Goal: Complete application form: Complete application form

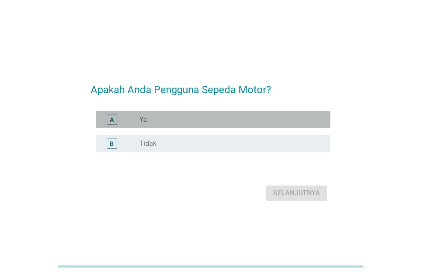
click at [198, 117] on div "radio_button_unchecked Ya" at bounding box center [227, 119] width 177 height 9
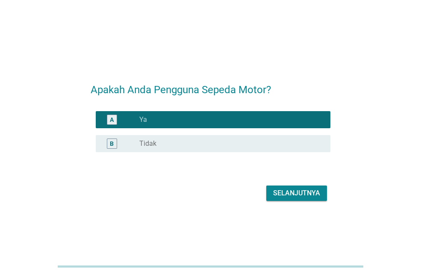
click at [304, 193] on div "Selanjutnya" at bounding box center [296, 193] width 47 height 10
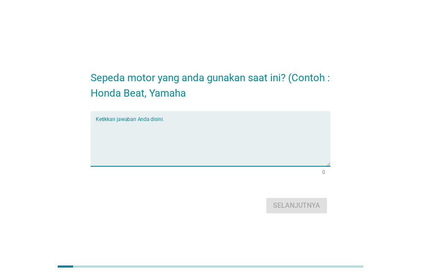
click at [155, 145] on textarea "Ketikkan jawaban Anda disini." at bounding box center [213, 143] width 235 height 45
click at [190, 147] on textarea "Ketikkan jawaban Anda disini." at bounding box center [213, 143] width 235 height 45
type textarea "h"
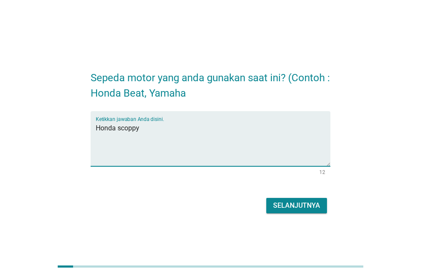
type textarea "Honda scoppy"
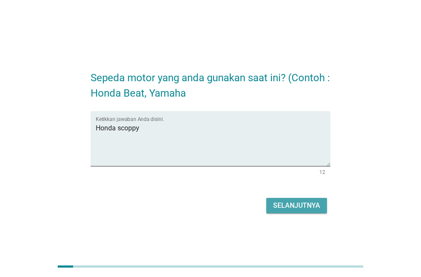
click at [292, 206] on div "Selanjutnya" at bounding box center [296, 206] width 47 height 10
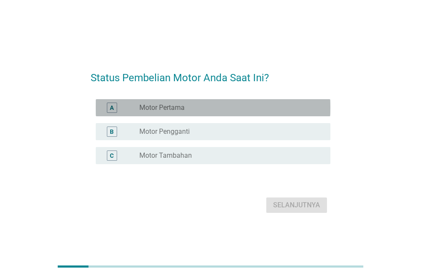
click at [187, 109] on div "radio_button_unchecked Motor Pertama" at bounding box center [227, 107] width 177 height 9
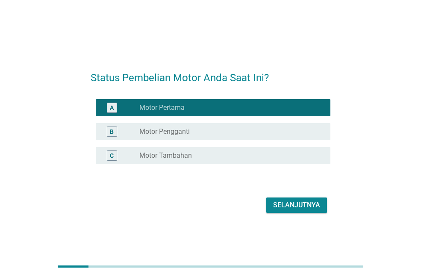
click at [188, 111] on div "radio_button_checked Motor Pertama" at bounding box center [227, 107] width 177 height 9
click at [184, 151] on label "Motor Tambahan" at bounding box center [165, 155] width 53 height 9
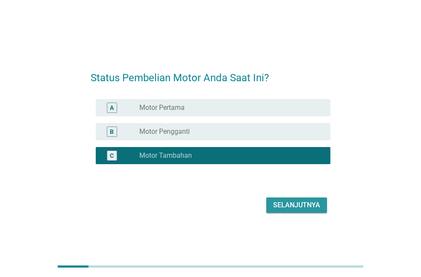
click at [302, 210] on button "Selanjutnya" at bounding box center [296, 205] width 61 height 15
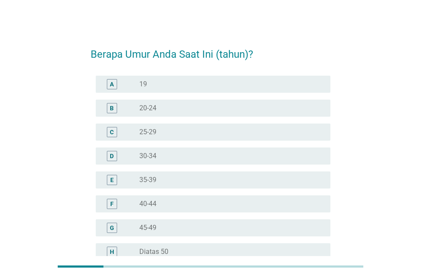
click at [186, 154] on div "radio_button_unchecked 30-34" at bounding box center [227, 156] width 177 height 9
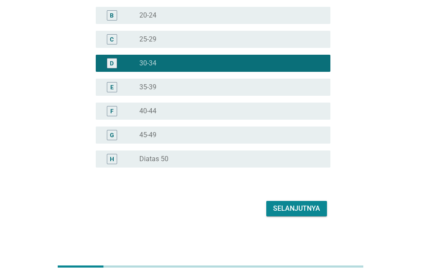
scroll to position [93, 0]
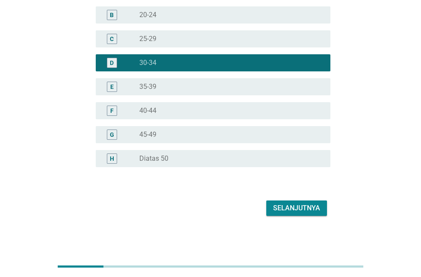
click at [302, 208] on div "Selanjutnya" at bounding box center [296, 208] width 47 height 10
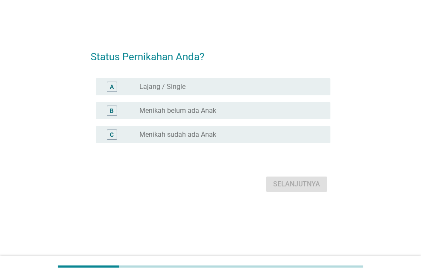
scroll to position [0, 0]
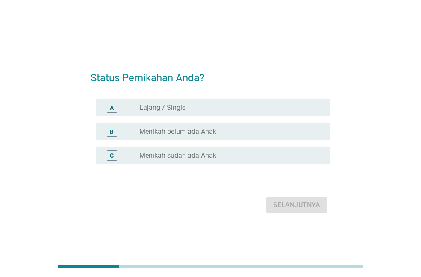
click at [198, 157] on label "Menikah sudah ada Anak" at bounding box center [177, 155] width 77 height 9
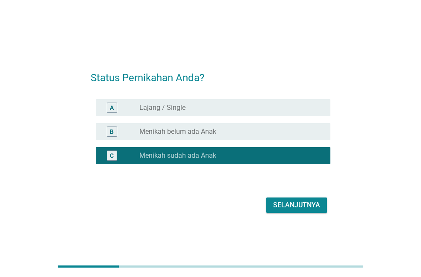
click at [312, 213] on button "Selanjutnya" at bounding box center [296, 205] width 61 height 15
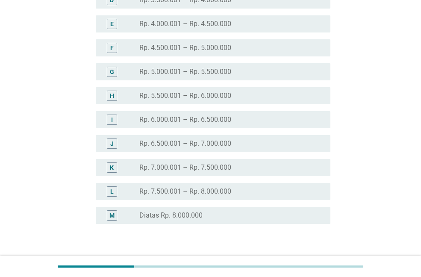
scroll to position [171, 0]
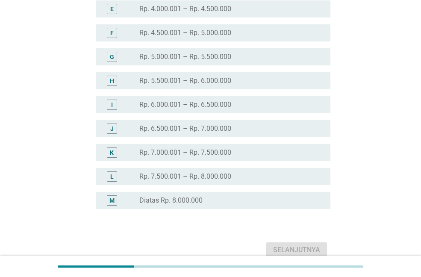
click at [197, 196] on label "Diatas Rp. 8.000.000" at bounding box center [170, 200] width 63 height 9
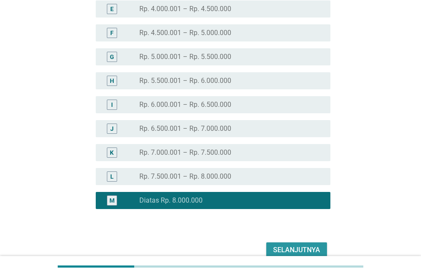
click at [293, 246] on div "Selanjutnya" at bounding box center [296, 250] width 47 height 10
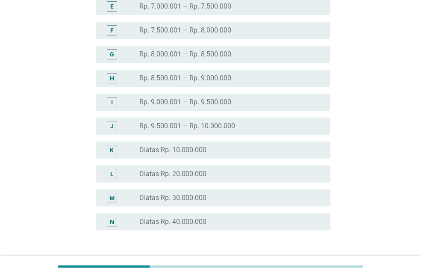
scroll to position [237, 0]
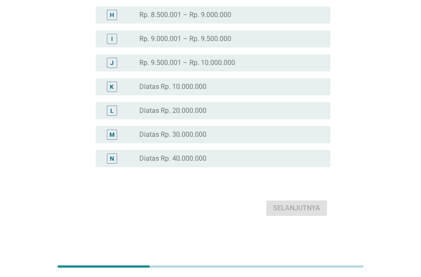
click at [203, 112] on label "Diatas Rp. 20.000.000" at bounding box center [172, 110] width 67 height 9
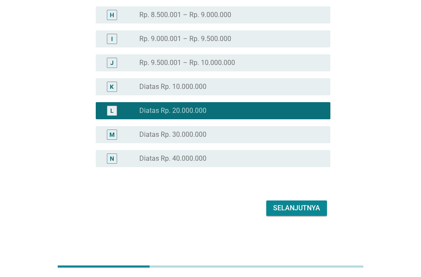
click at [286, 208] on div "Selanjutnya" at bounding box center [296, 208] width 47 height 10
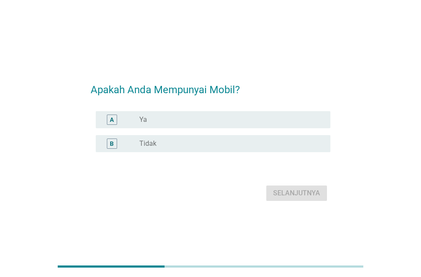
click at [200, 117] on div "radio_button_unchecked Ya" at bounding box center [227, 119] width 177 height 9
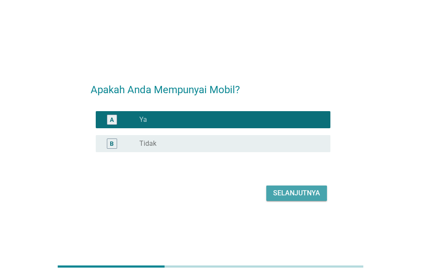
click at [300, 198] on button "Selanjutnya" at bounding box center [296, 193] width 61 height 15
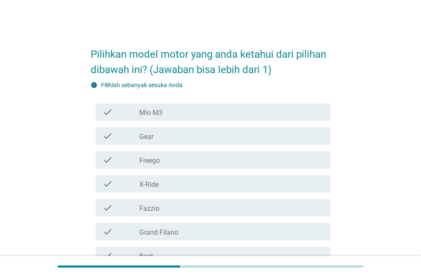
click at [183, 110] on div "check_box_outline_blank Mio M3" at bounding box center [231, 112] width 184 height 10
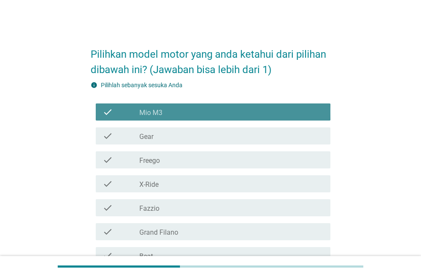
click at [164, 133] on div "check_box_outline_blank Gear" at bounding box center [231, 136] width 184 height 10
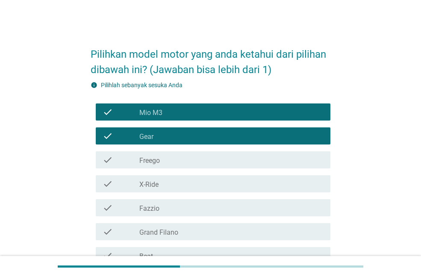
click at [163, 154] on div "check check_box_outline_blank Freego" at bounding box center [213, 159] width 235 height 17
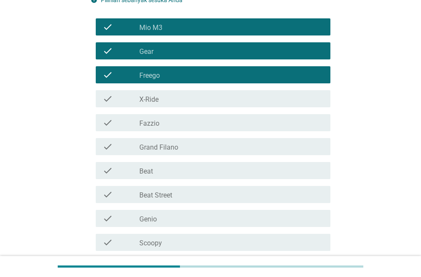
scroll to position [86, 0]
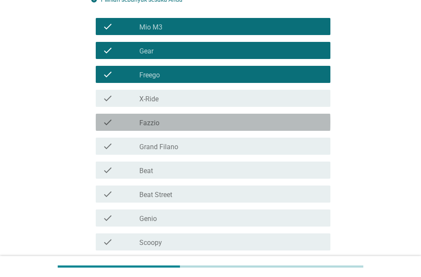
click at [159, 121] on div "check_box_outline_blank Fazzio" at bounding box center [231, 122] width 184 height 10
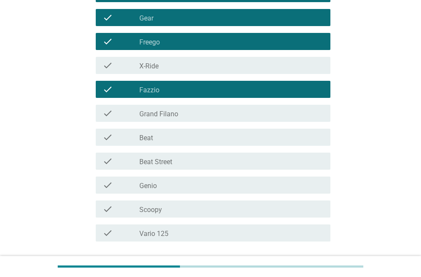
scroll to position [128, 0]
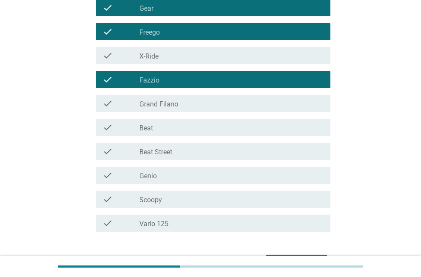
click at [164, 103] on label "Grand Filano" at bounding box center [158, 104] width 39 height 9
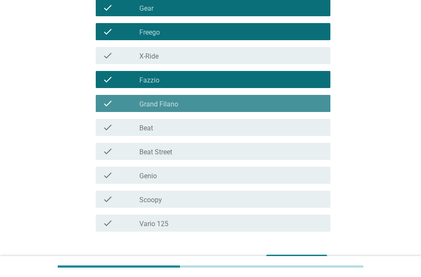
click at [154, 127] on div "check_box_outline_blank Beat" at bounding box center [231, 127] width 184 height 10
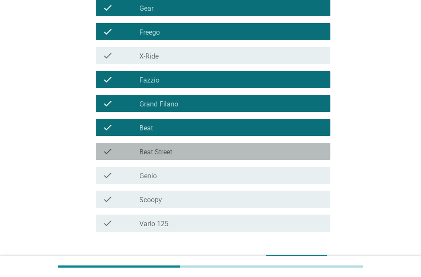
click at [161, 150] on label "Beat Street" at bounding box center [155, 152] width 33 height 9
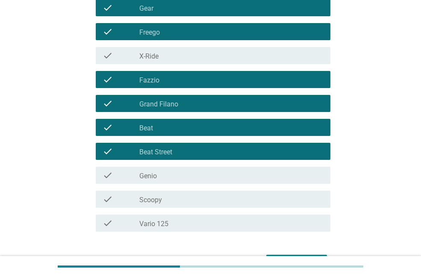
click at [153, 186] on div "check check_box_outline_blank Genio" at bounding box center [211, 175] width 240 height 24
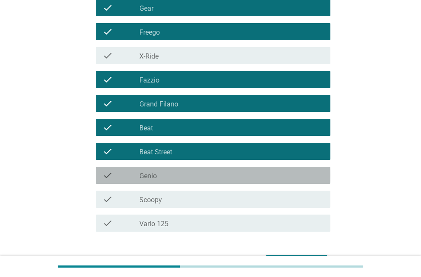
click at [161, 181] on div "check check_box_outline_blank Genio" at bounding box center [213, 175] width 235 height 17
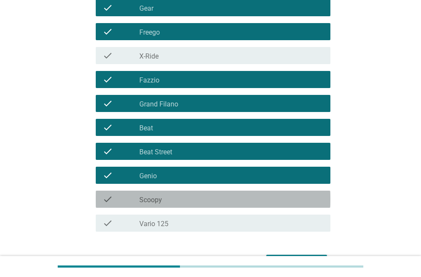
click at [163, 195] on div "check_box_outline_blank Scoopy" at bounding box center [231, 199] width 184 height 10
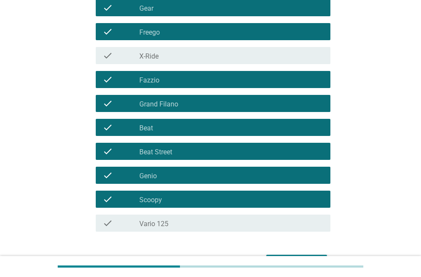
click at [159, 215] on div "check check_box_outline_blank Vario 125" at bounding box center [213, 223] width 235 height 17
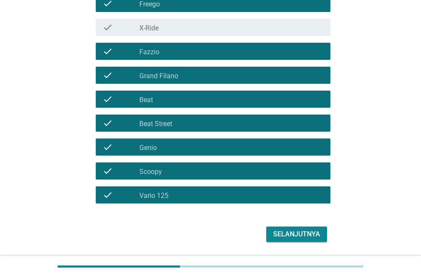
scroll to position [183, 0]
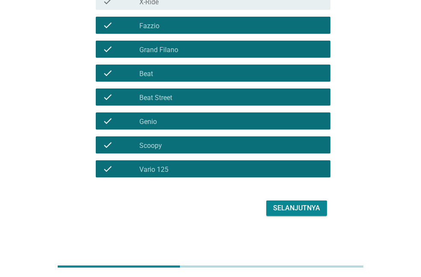
click at [302, 211] on div "Selanjutnya" at bounding box center [296, 208] width 47 height 10
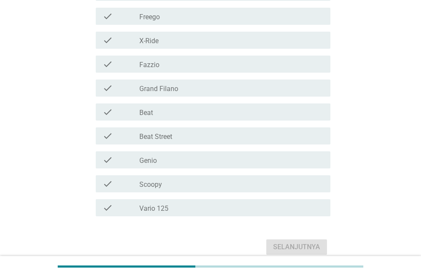
scroll to position [214, 0]
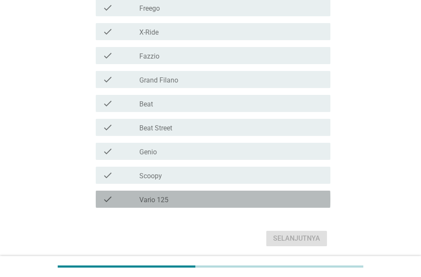
click at [147, 199] on label "Vario 125" at bounding box center [153, 200] width 29 height 9
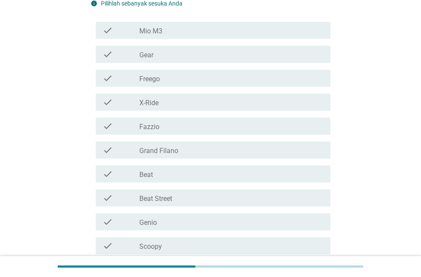
scroll to position [128, 0]
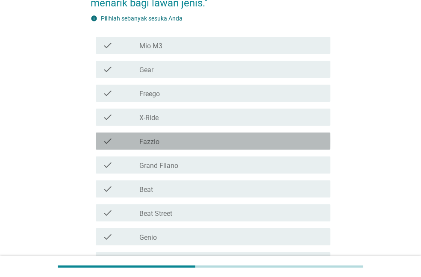
click at [167, 145] on div "check_box_outline_blank Fazzio" at bounding box center [231, 141] width 184 height 10
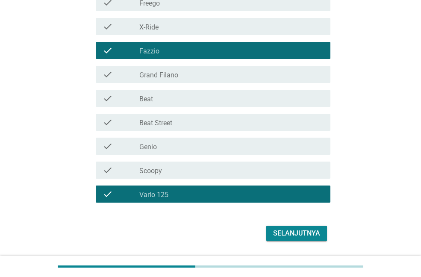
scroll to position [244, 0]
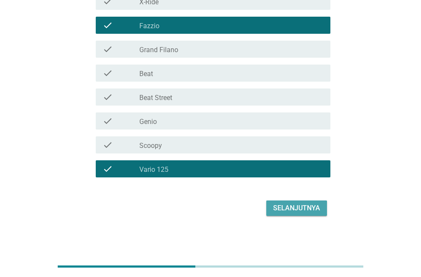
click at [288, 207] on div "Selanjutnya" at bounding box center [296, 208] width 47 height 10
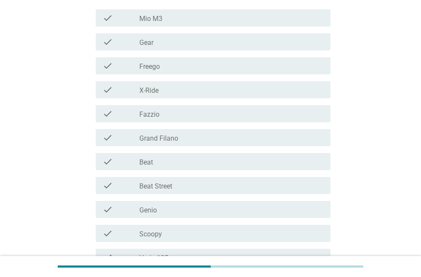
scroll to position [214, 0]
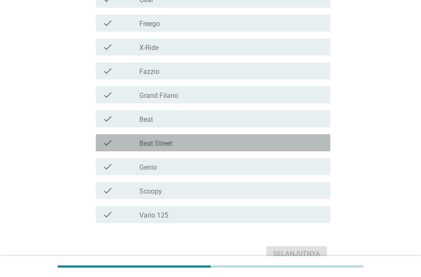
click at [174, 141] on div "check_box_outline_blank Beat Street" at bounding box center [231, 143] width 184 height 10
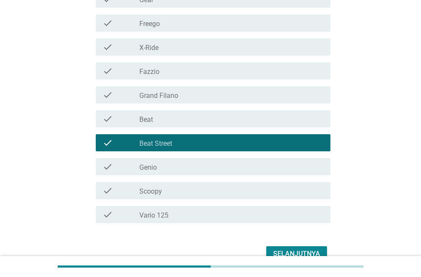
click at [174, 141] on div "check_box_outline_blank Beat Street" at bounding box center [231, 143] width 184 height 10
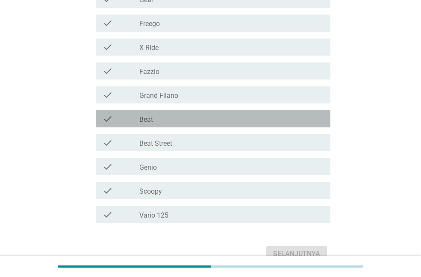
click at [176, 124] on div "check check_box_outline_blank Beat" at bounding box center [213, 118] width 235 height 17
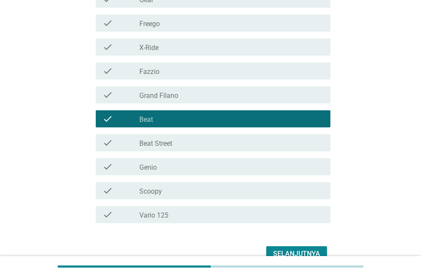
click at [171, 193] on div "check_box_outline_blank Scoopy" at bounding box center [231, 191] width 184 height 10
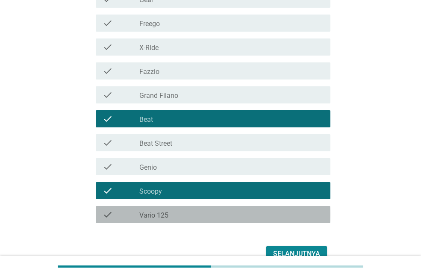
click at [198, 207] on div "check check_box_outline_blank Vario 125" at bounding box center [213, 214] width 235 height 17
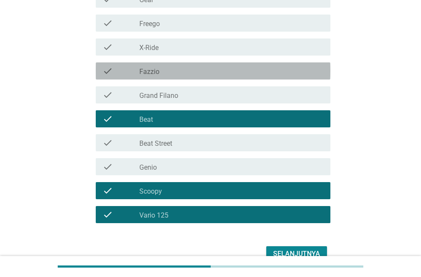
click at [179, 75] on div "check_box_outline_blank Fazzio" at bounding box center [231, 71] width 184 height 10
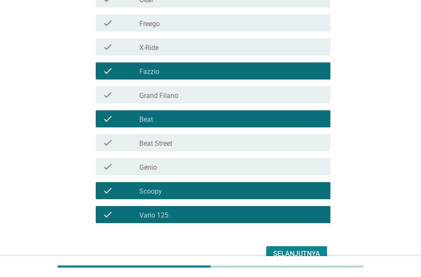
click at [165, 148] on label "Beat Street" at bounding box center [155, 143] width 33 height 9
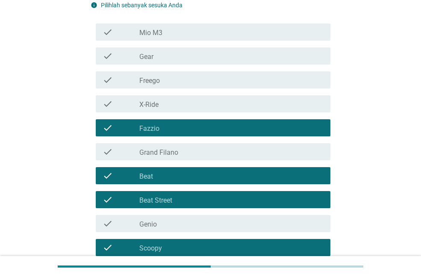
scroll to position [171, 0]
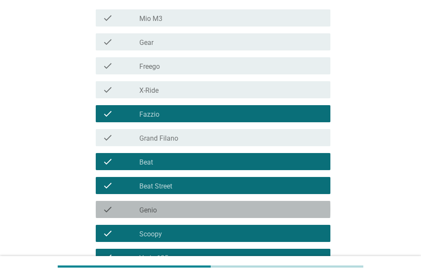
click at [155, 204] on div "check check_box_outline_blank Genio" at bounding box center [213, 209] width 235 height 17
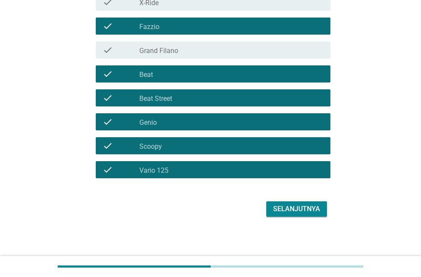
scroll to position [260, 0]
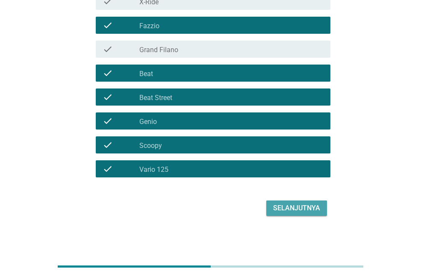
click at [298, 205] on div "Selanjutnya" at bounding box center [296, 208] width 47 height 10
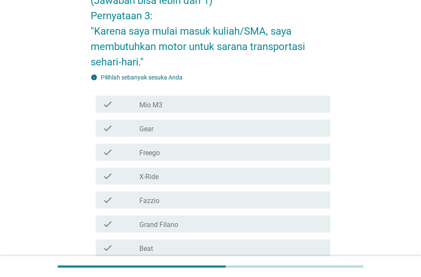
scroll to position [171, 0]
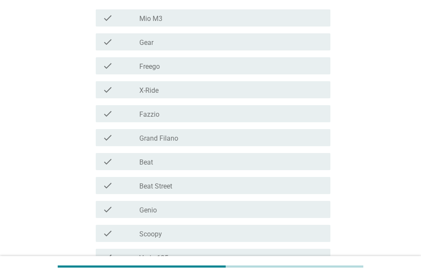
click at [165, 164] on div "check_box_outline_blank Beat" at bounding box center [231, 161] width 184 height 10
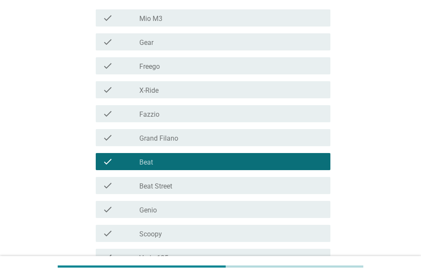
click at [160, 229] on div "check_box_outline_blank Scoopy" at bounding box center [231, 233] width 184 height 10
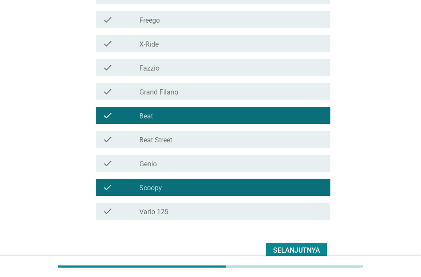
scroll to position [260, 0]
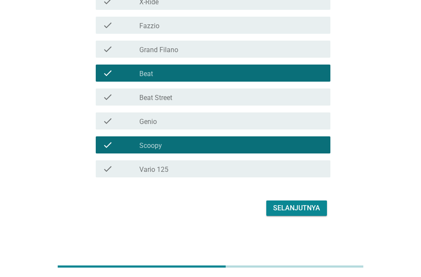
click at [301, 211] on div "Selanjutnya" at bounding box center [296, 208] width 47 height 10
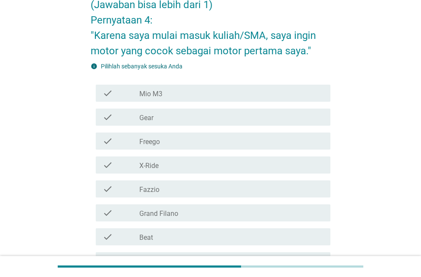
scroll to position [214, 0]
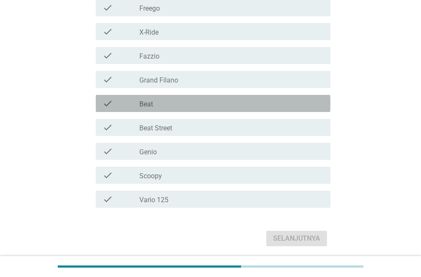
click at [189, 103] on div "check_box_outline_blank Beat" at bounding box center [231, 103] width 184 height 10
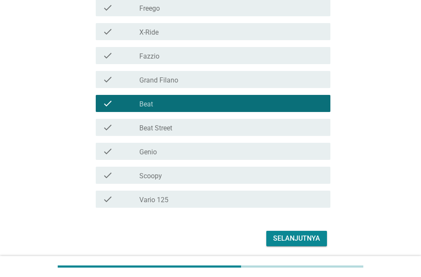
click at [288, 236] on div "Selanjutnya" at bounding box center [296, 238] width 47 height 10
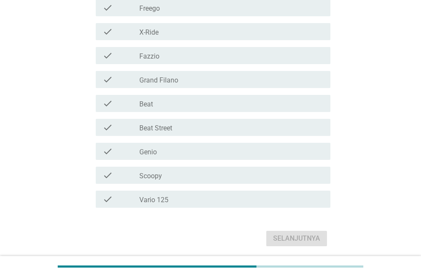
click at [160, 198] on label "Vario 125" at bounding box center [153, 200] width 29 height 9
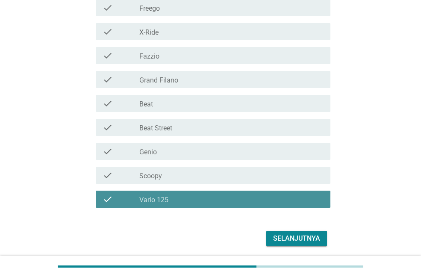
click at [162, 177] on div "check_box_outline_blank Scoopy" at bounding box center [231, 175] width 184 height 10
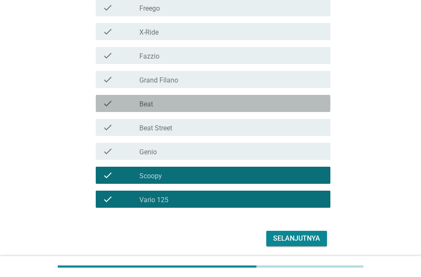
click at [173, 109] on div "check check_box_outline_blank Beat" at bounding box center [213, 103] width 235 height 17
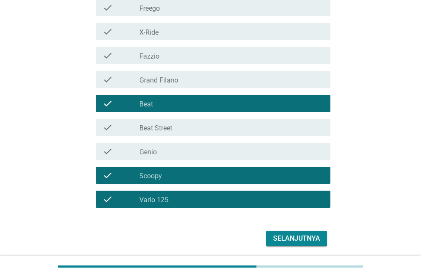
click at [283, 236] on div "Selanjutnya" at bounding box center [296, 238] width 47 height 10
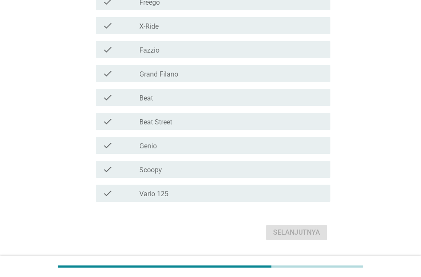
scroll to position [257, 0]
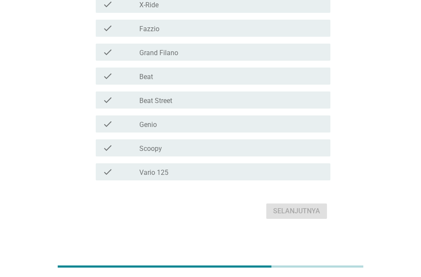
click at [163, 170] on label "Vario 125" at bounding box center [153, 172] width 29 height 9
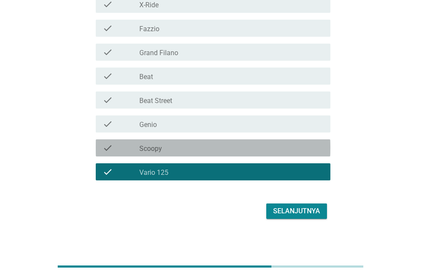
drag, startPoint x: 162, startPoint y: 143, endPoint x: 167, endPoint y: 118, distance: 25.7
click at [163, 143] on div "check_box_outline_blank Scoopy" at bounding box center [231, 148] width 184 height 10
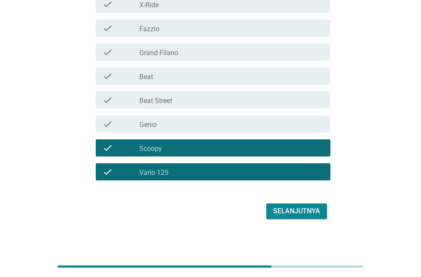
click at [165, 77] on div "check_box_outline_blank Beat" at bounding box center [231, 76] width 184 height 10
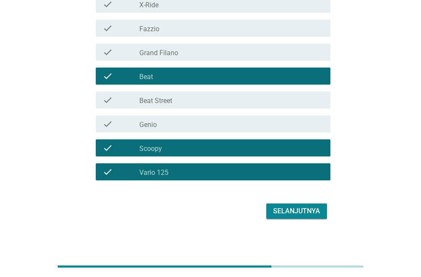
click at [291, 209] on div "Selanjutnya" at bounding box center [296, 211] width 47 height 10
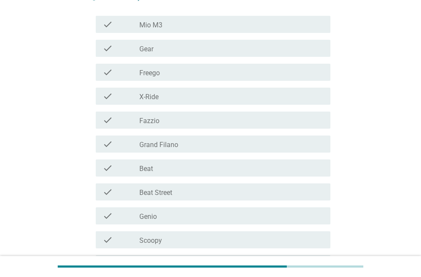
scroll to position [214, 0]
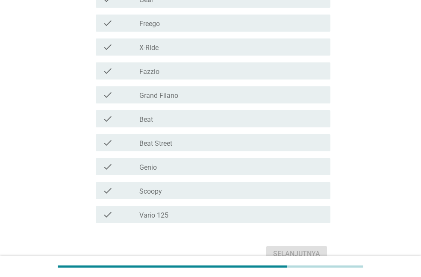
click at [160, 217] on label "Vario 125" at bounding box center [153, 215] width 29 height 9
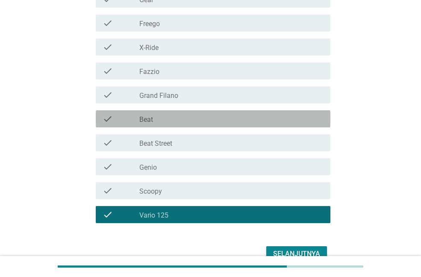
click at [174, 121] on div "check_box_outline_blank Beat" at bounding box center [231, 119] width 184 height 10
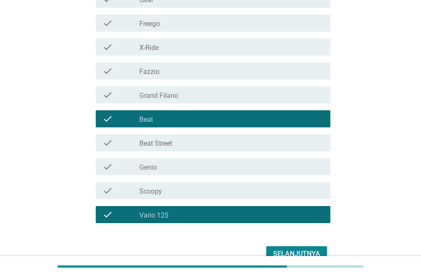
click at [168, 173] on div "check check_box_outline_blank Genio" at bounding box center [213, 166] width 235 height 17
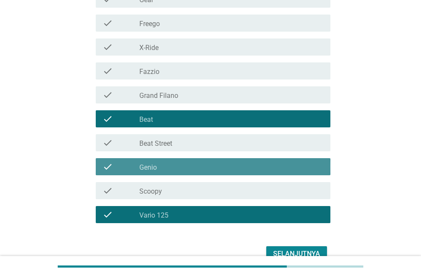
click at [164, 184] on div "check check_box_outline_blank Scoopy" at bounding box center [213, 190] width 235 height 17
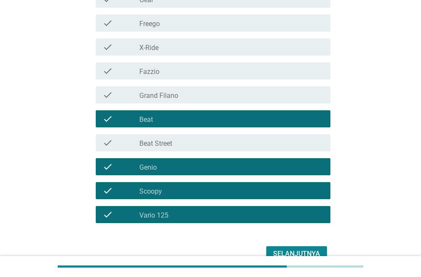
click at [221, 148] on div "check check_box_outline_blank Beat Street" at bounding box center [213, 142] width 235 height 17
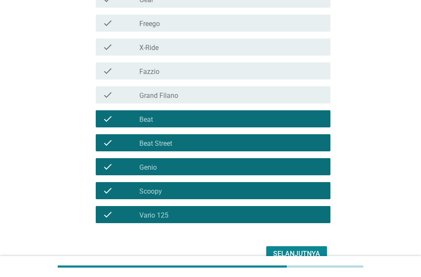
click at [202, 74] on div "check_box_outline_blank Fazzio" at bounding box center [231, 71] width 184 height 10
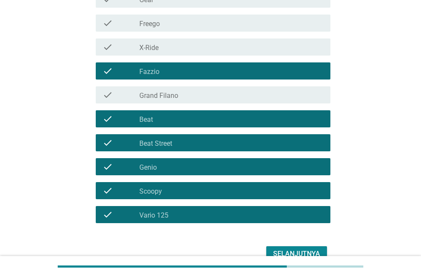
click at [294, 249] on div "Selanjutnya" at bounding box center [296, 254] width 47 height 10
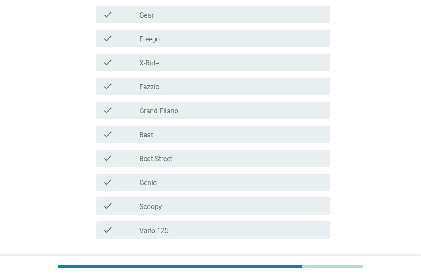
scroll to position [257, 0]
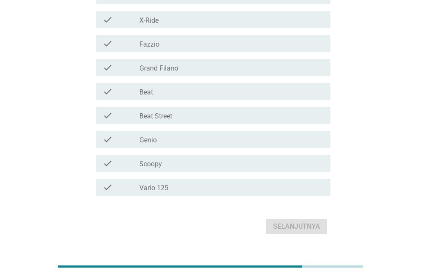
click at [188, 189] on div "check_box_outline_blank Vario 125" at bounding box center [231, 187] width 184 height 10
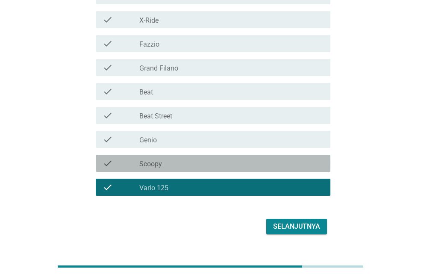
drag, startPoint x: 180, startPoint y: 168, endPoint x: 180, endPoint y: 149, distance: 18.4
click at [180, 167] on div "check_box_outline_blank Scoopy" at bounding box center [231, 163] width 184 height 10
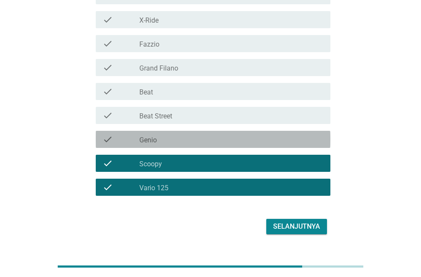
click at [180, 140] on div "check_box_outline_blank Genio" at bounding box center [231, 139] width 184 height 10
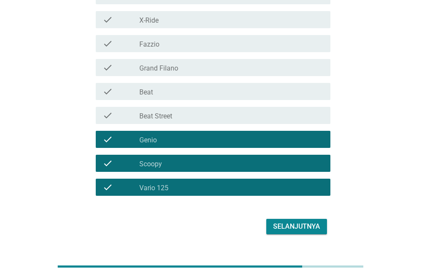
drag, startPoint x: 187, startPoint y: 115, endPoint x: 188, endPoint y: 108, distance: 6.9
click at [187, 114] on div "check_box_outline_blank Beat Street" at bounding box center [231, 115] width 184 height 10
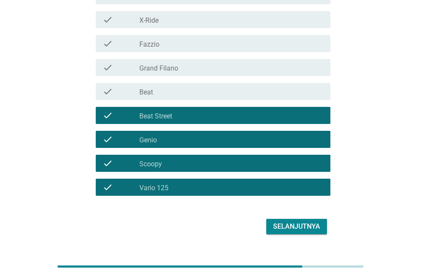
click at [187, 91] on div "check_box_outline_blank Beat" at bounding box center [231, 91] width 184 height 10
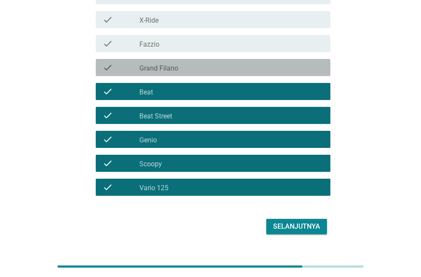
click at [195, 65] on div "check_box_outline_blank Grand Filano" at bounding box center [231, 67] width 184 height 10
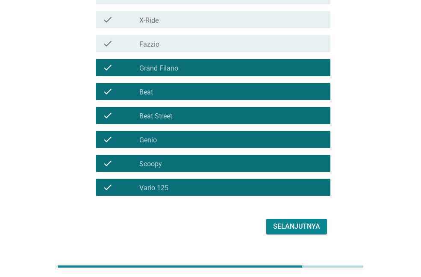
click at [201, 39] on div "check_box_outline_blank Fazzio" at bounding box center [231, 43] width 184 height 10
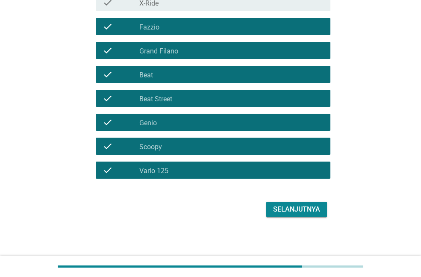
scroll to position [275, 0]
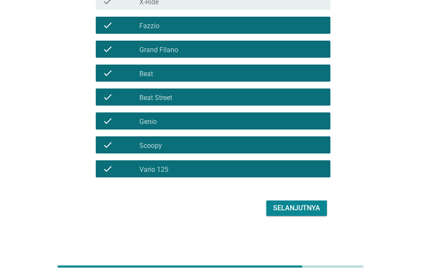
click at [297, 210] on div "Selanjutnya" at bounding box center [296, 208] width 47 height 10
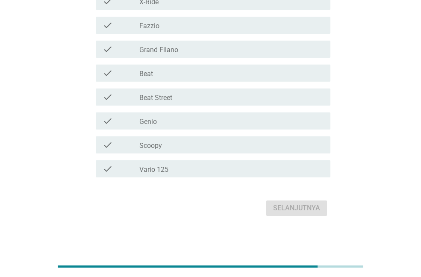
click at [172, 169] on div "check_box_outline_blank Vario 125" at bounding box center [231, 169] width 184 height 10
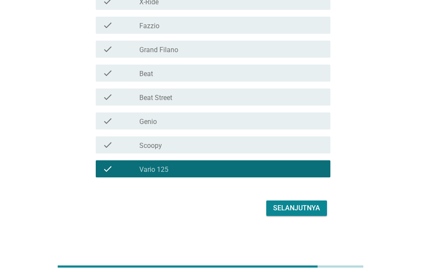
click at [174, 145] on div "check_box_outline_blank Scoopy" at bounding box center [231, 145] width 184 height 10
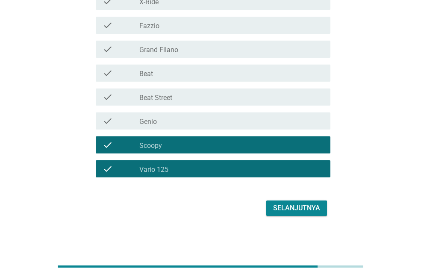
click at [179, 97] on div "check_box_outline_blank Beat Street" at bounding box center [231, 97] width 184 height 10
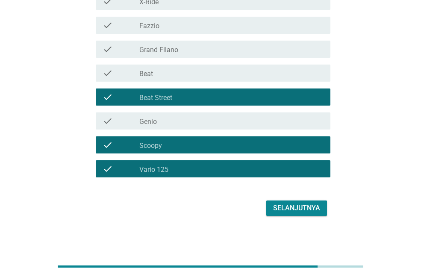
click at [172, 74] on div "check_box_outline_blank Beat" at bounding box center [231, 73] width 184 height 10
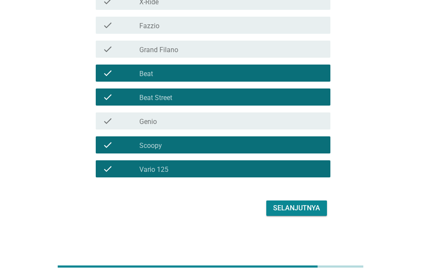
click at [294, 203] on div "Selanjutnya" at bounding box center [296, 208] width 47 height 10
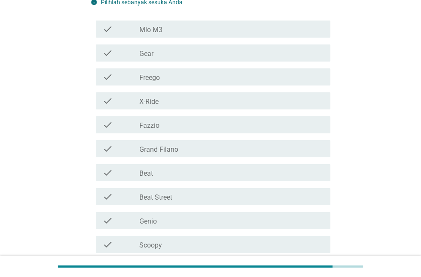
scroll to position [214, 0]
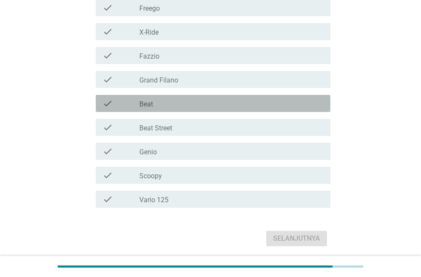
click at [167, 100] on div "check_box_outline_blank Beat" at bounding box center [231, 103] width 184 height 10
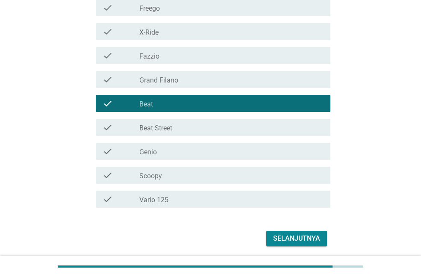
click at [167, 125] on label "Beat Street" at bounding box center [155, 128] width 33 height 9
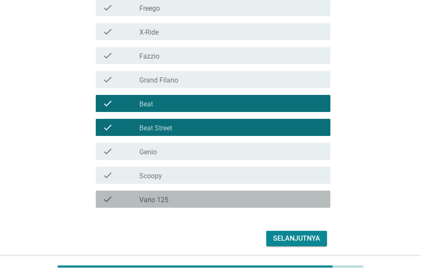
click at [156, 198] on label "Vario 125" at bounding box center [153, 200] width 29 height 9
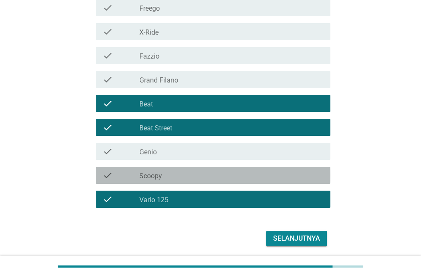
click at [167, 178] on div "check_box_outline_blank Scoopy" at bounding box center [231, 175] width 184 height 10
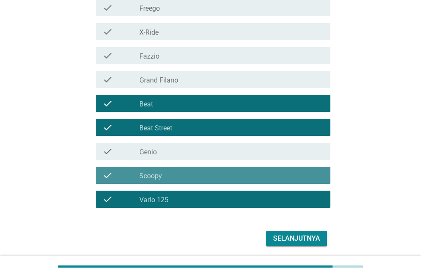
click at [185, 174] on div "check_box_outline_blank Scoopy" at bounding box center [231, 175] width 184 height 10
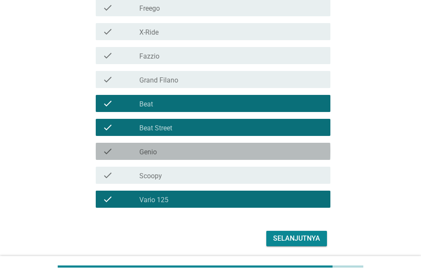
click at [189, 152] on div "check_box_outline_blank Genio" at bounding box center [231, 151] width 184 height 10
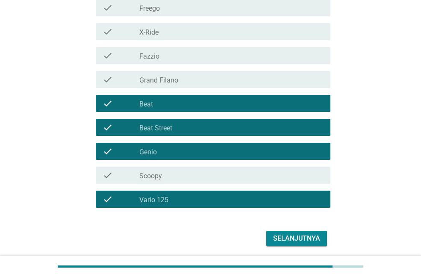
click at [191, 154] on div "check_box_outline_blank Genio" at bounding box center [231, 151] width 184 height 10
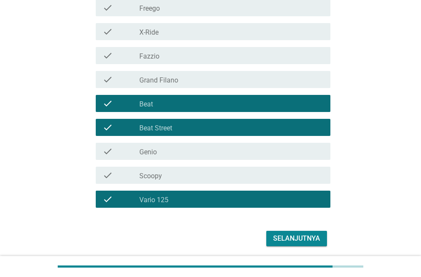
click at [283, 239] on div "Selanjutnya" at bounding box center [296, 238] width 47 height 10
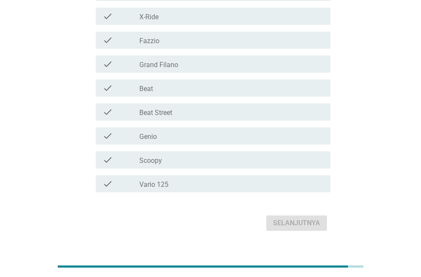
click at [171, 186] on div "check_box_outline_blank Vario 125" at bounding box center [231, 184] width 184 height 10
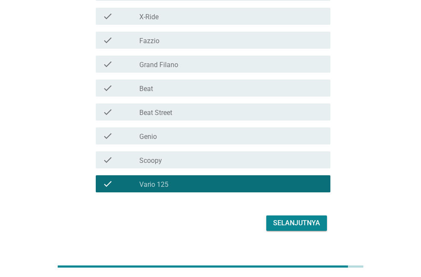
click at [195, 91] on div "check_box_outline_blank Beat" at bounding box center [231, 88] width 184 height 10
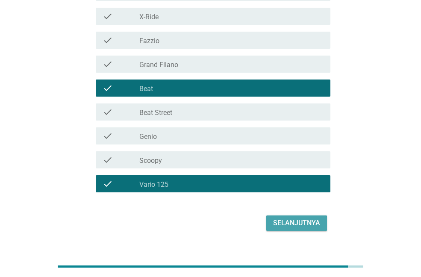
click at [294, 222] on div "Selanjutnya" at bounding box center [296, 223] width 47 height 10
